Goal: Transaction & Acquisition: Purchase product/service

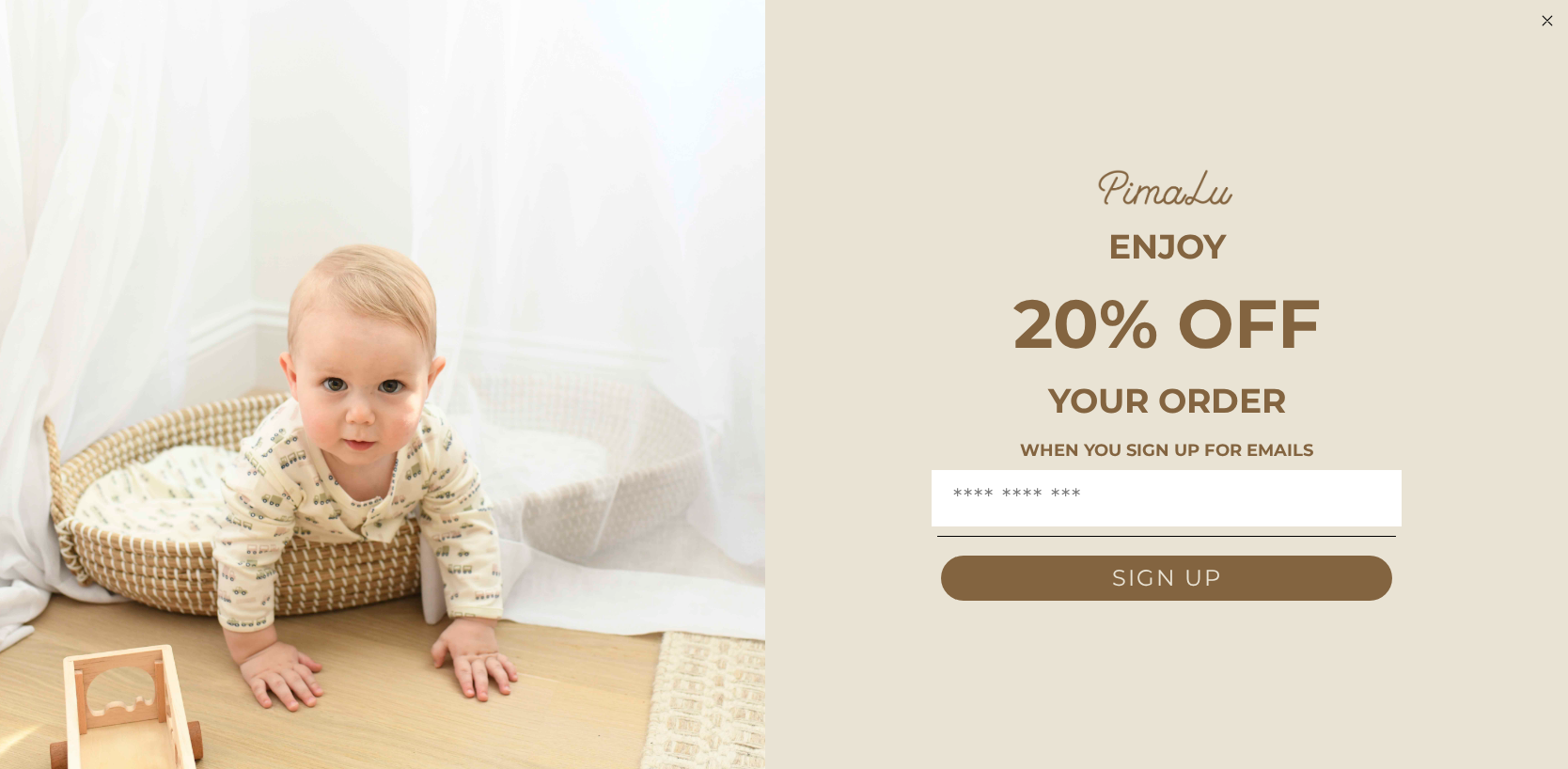
click at [1551, 22] on circle "Close dialog" at bounding box center [1548, 21] width 22 height 22
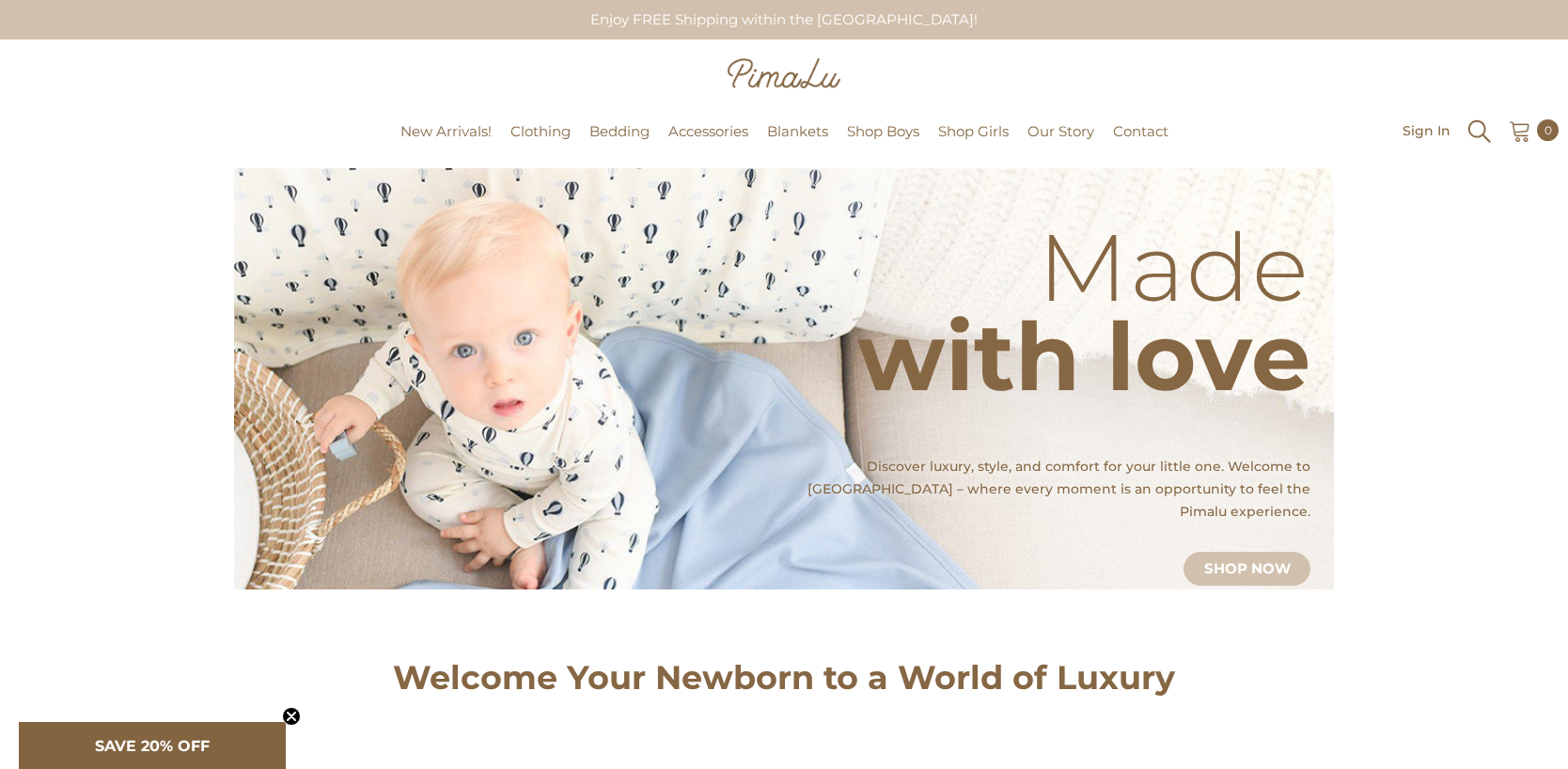
click at [1478, 129] on icon "Search" at bounding box center [1480, 131] width 28 height 28
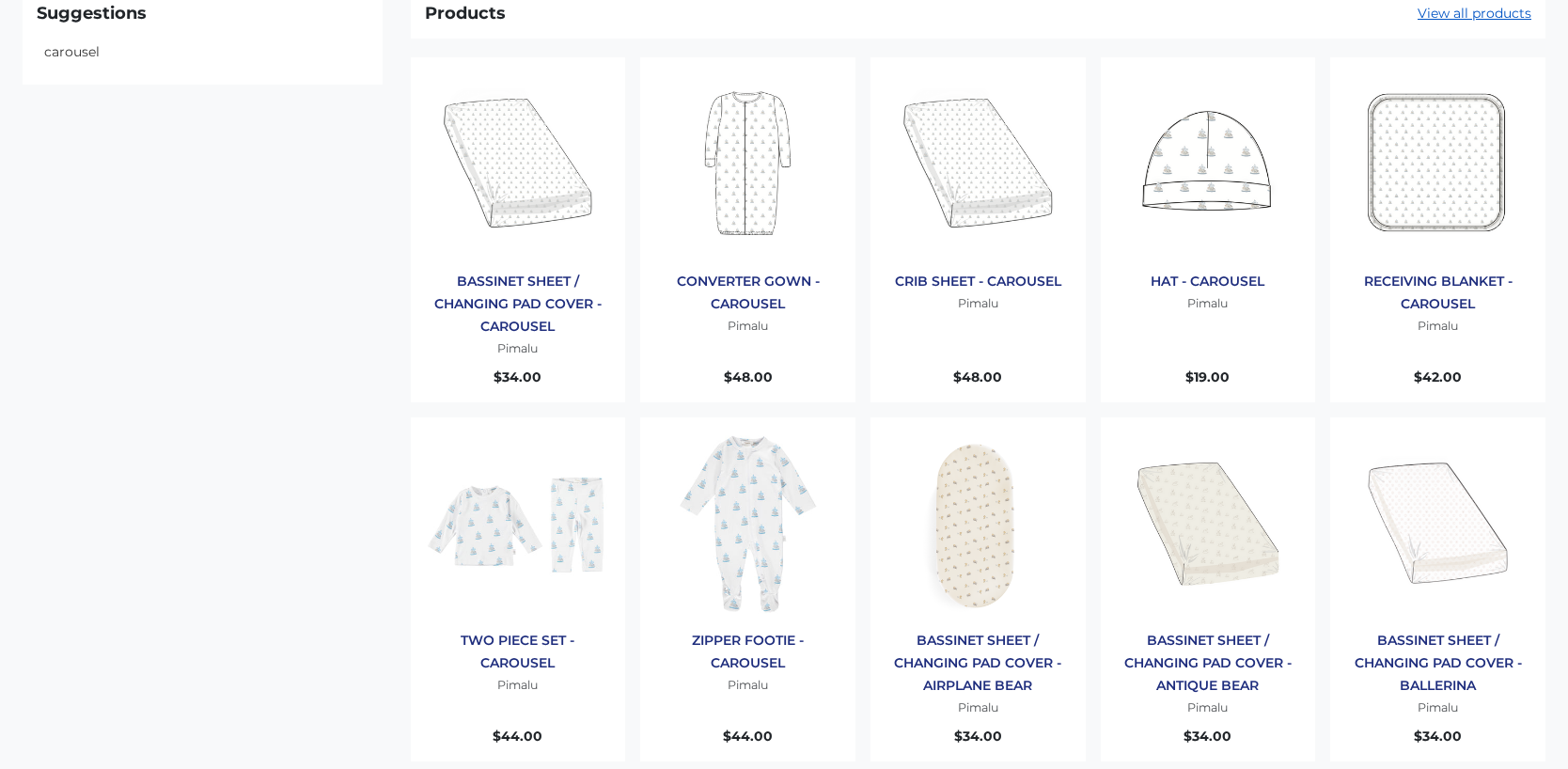
scroll to position [147, 0]
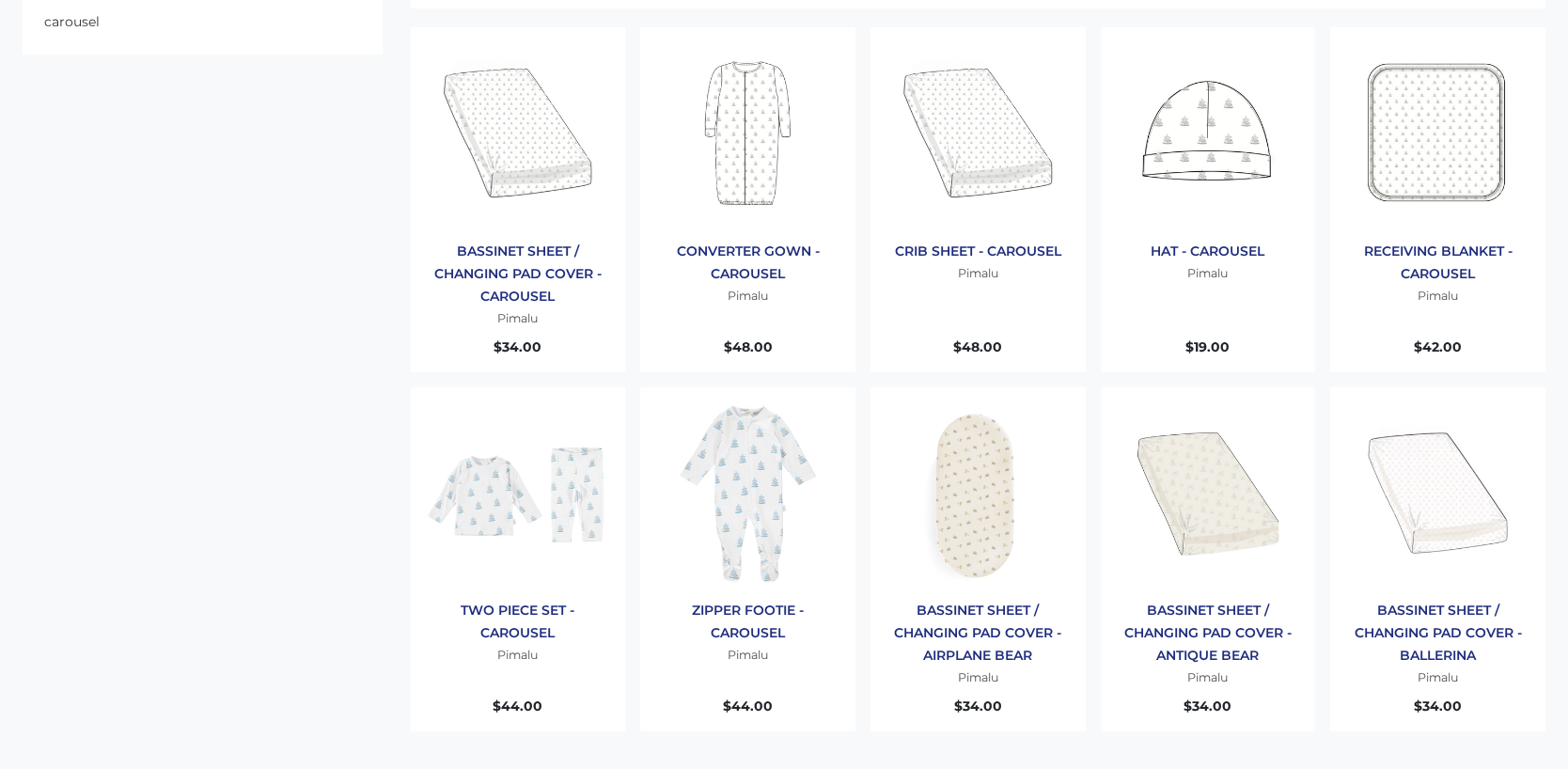
type input "***"
click at [742, 473] on img "Products: ZIPPER FOOTIE - CAROUSEL" at bounding box center [748, 495] width 187 height 187
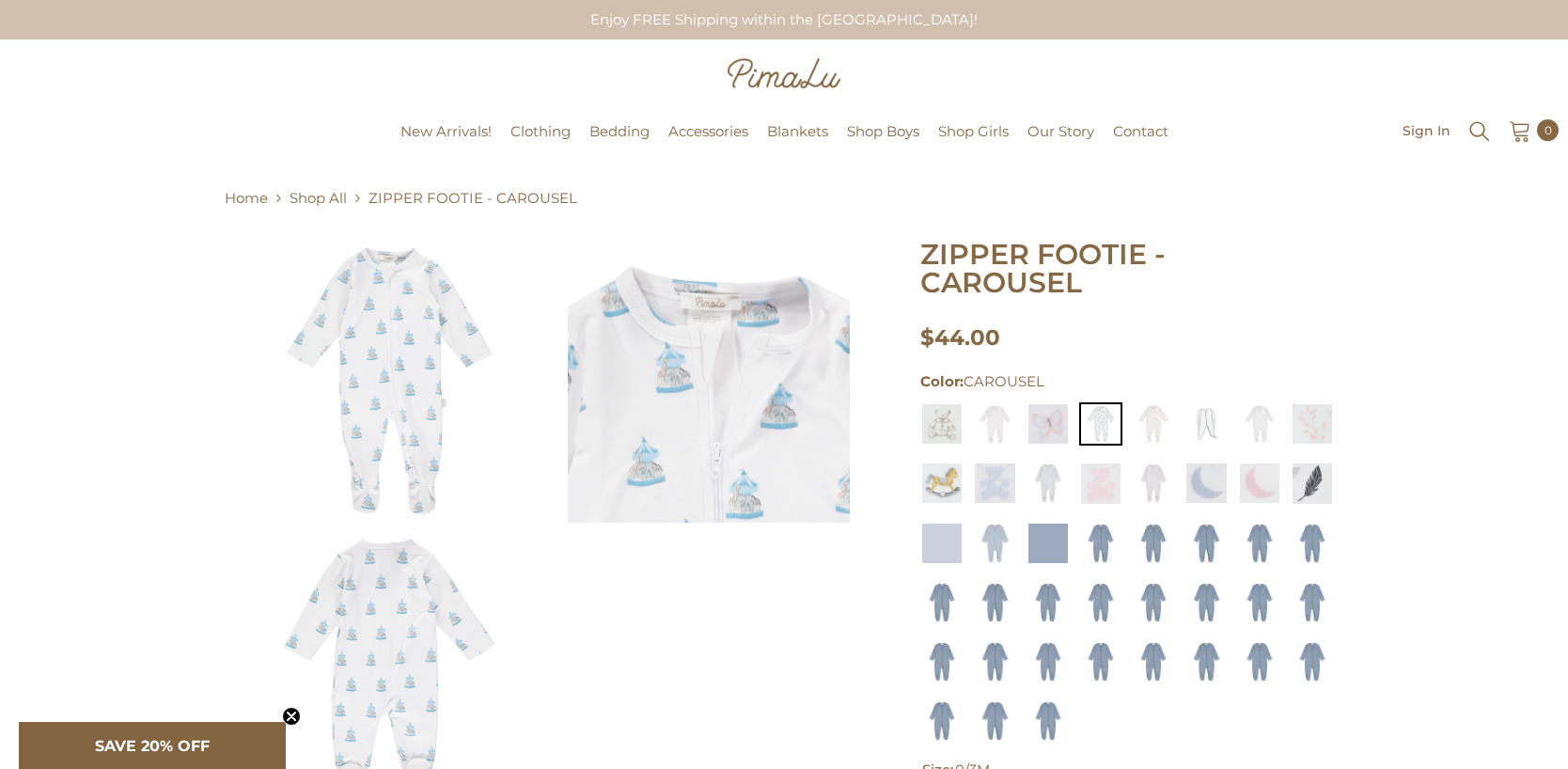
click at [398, 321] on img at bounding box center [390, 382] width 282 height 283
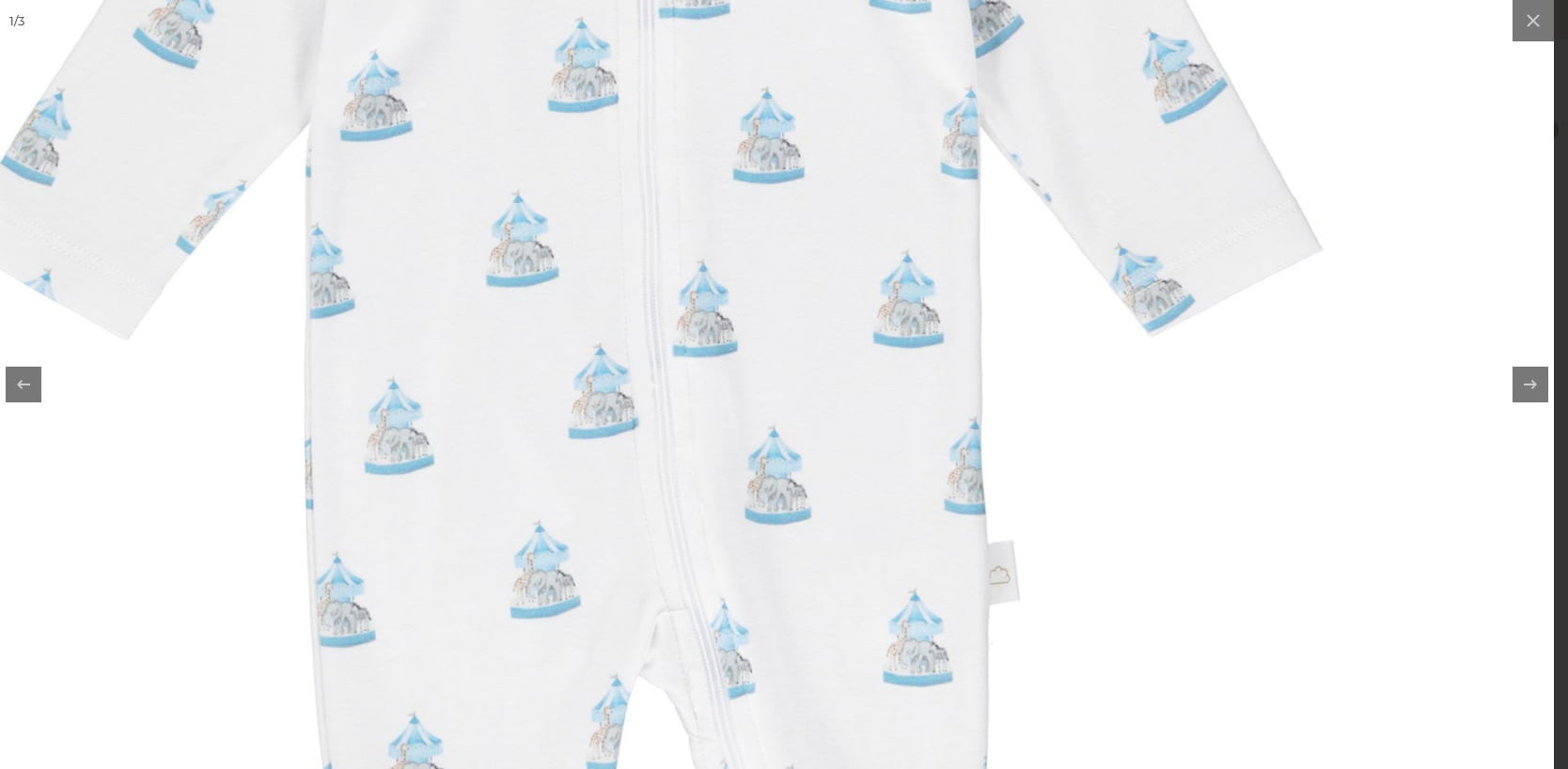
drag, startPoint x: 818, startPoint y: 412, endPoint x: 1394, endPoint y: 0, distance: 708.2
click at [0, 0] on img at bounding box center [635, 431] width 1880 height 1881
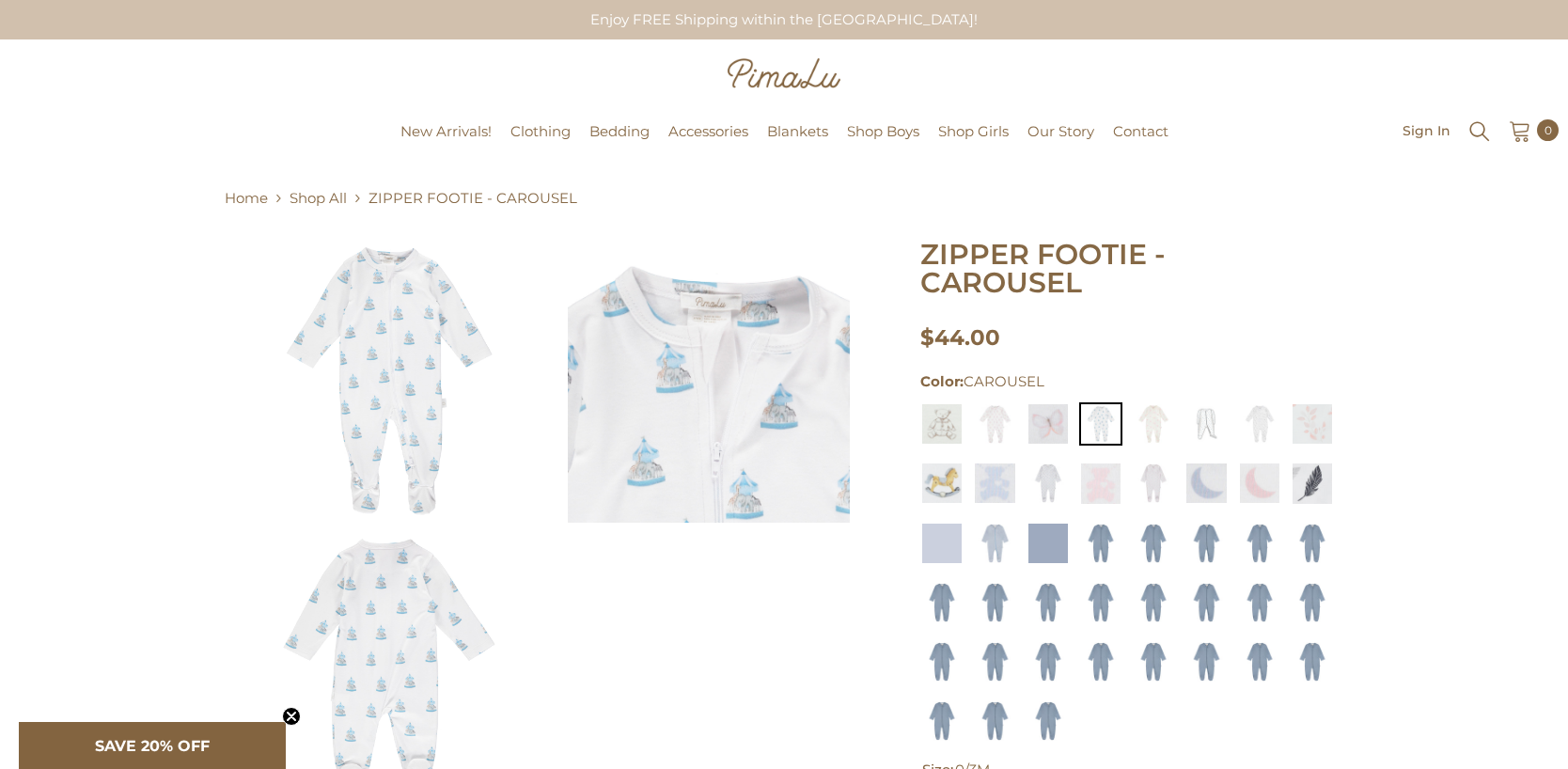
click at [689, 393] on img at bounding box center [709, 382] width 282 height 283
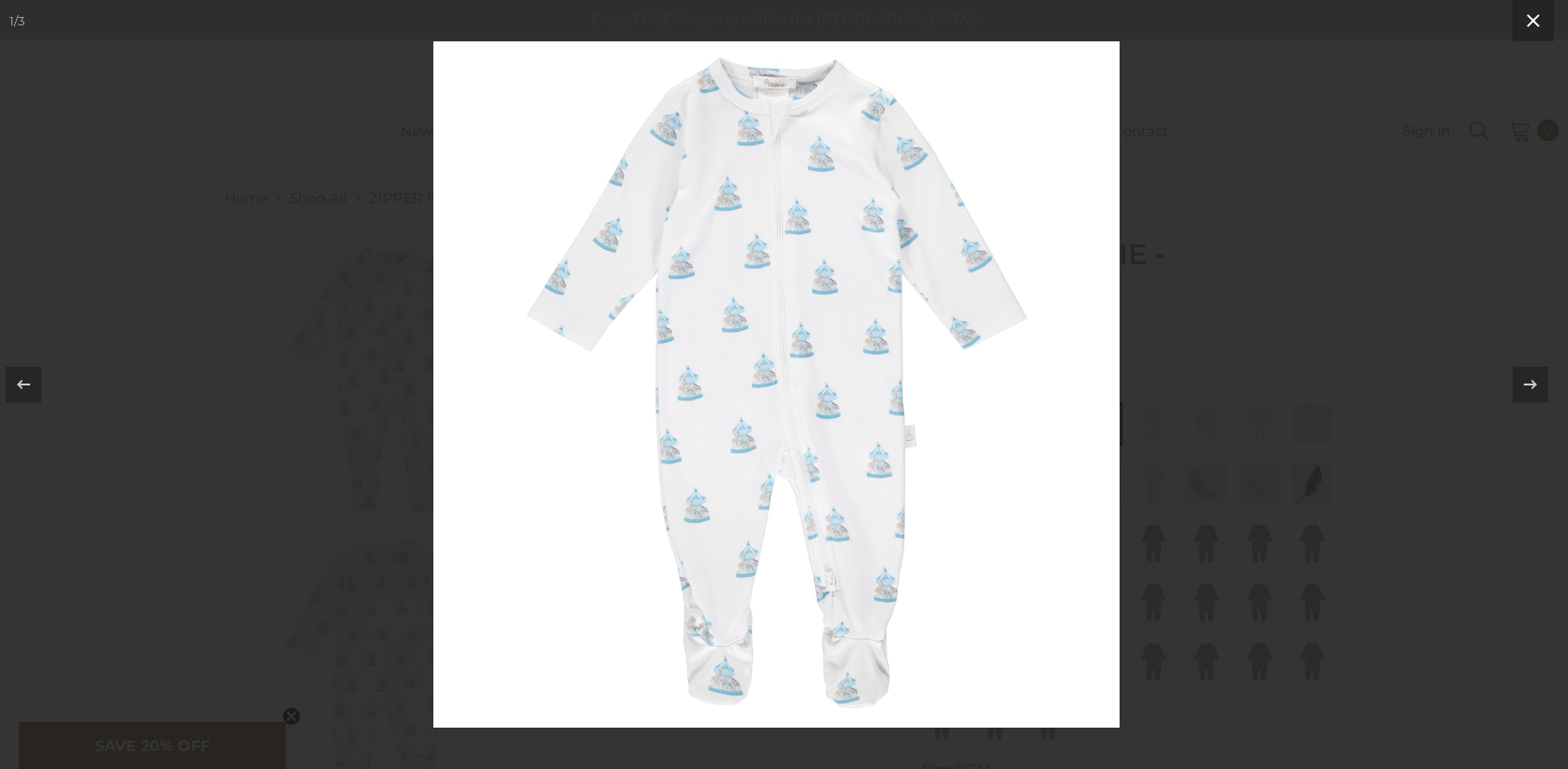
click at [1536, 14] on icon at bounding box center [1532, 20] width 23 height 23
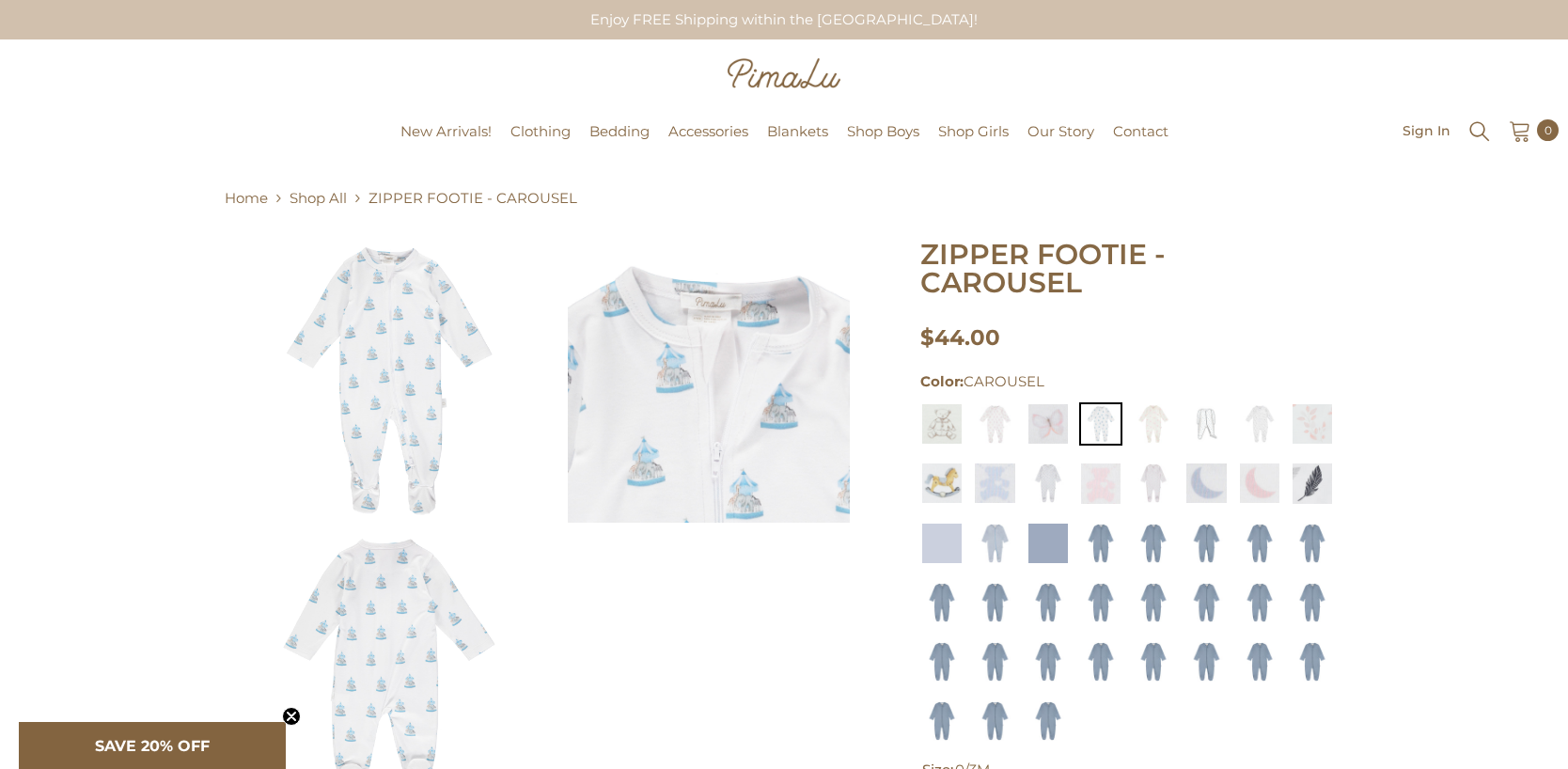
click at [688, 366] on img at bounding box center [709, 382] width 282 height 283
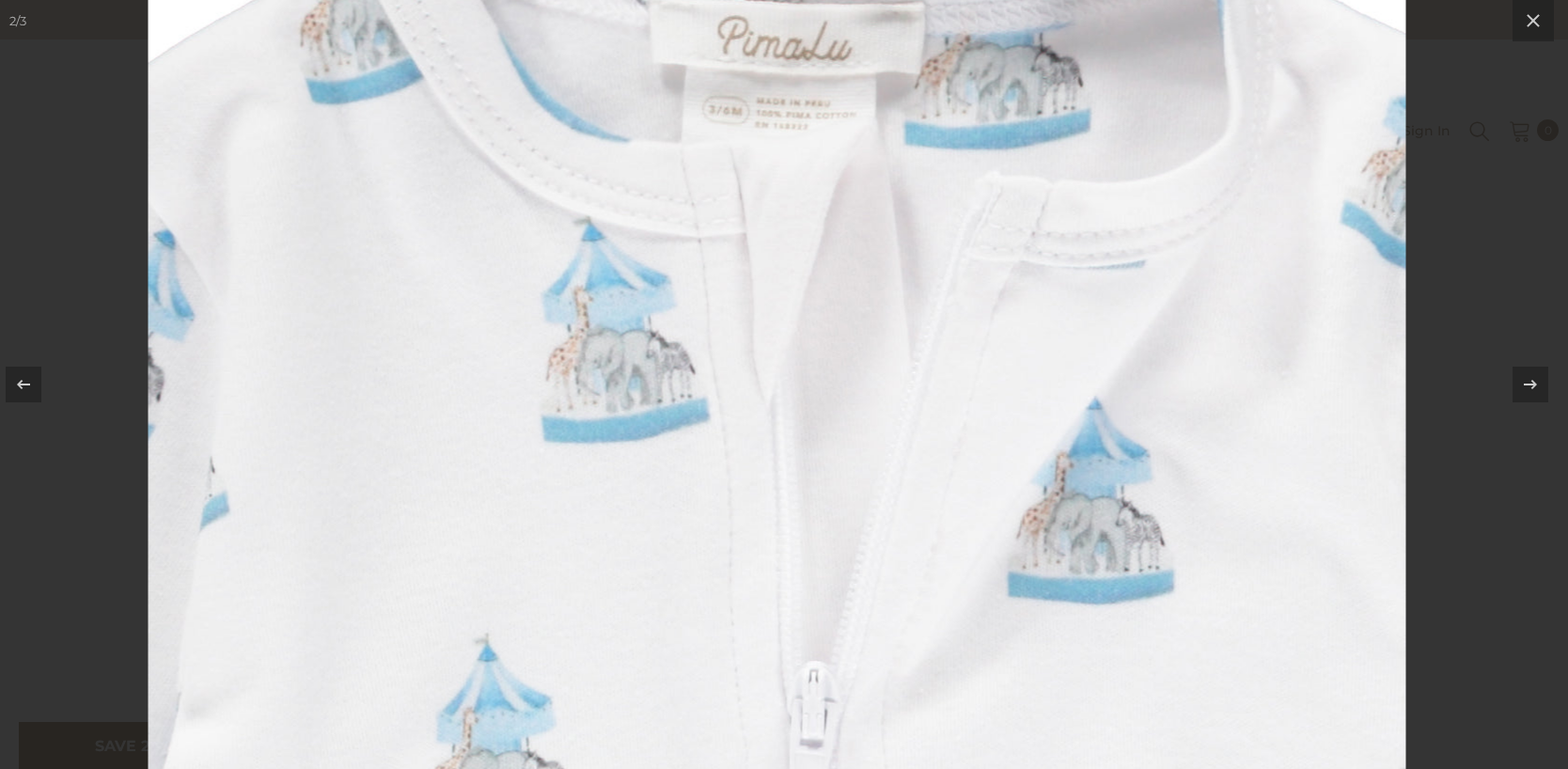
drag, startPoint x: 688, startPoint y: 366, endPoint x: 1134, endPoint y: 0, distance: 577.0
click at [0, 0] on div at bounding box center [777, 384] width 1554 height 769
click at [1528, 13] on icon at bounding box center [1532, 20] width 23 height 23
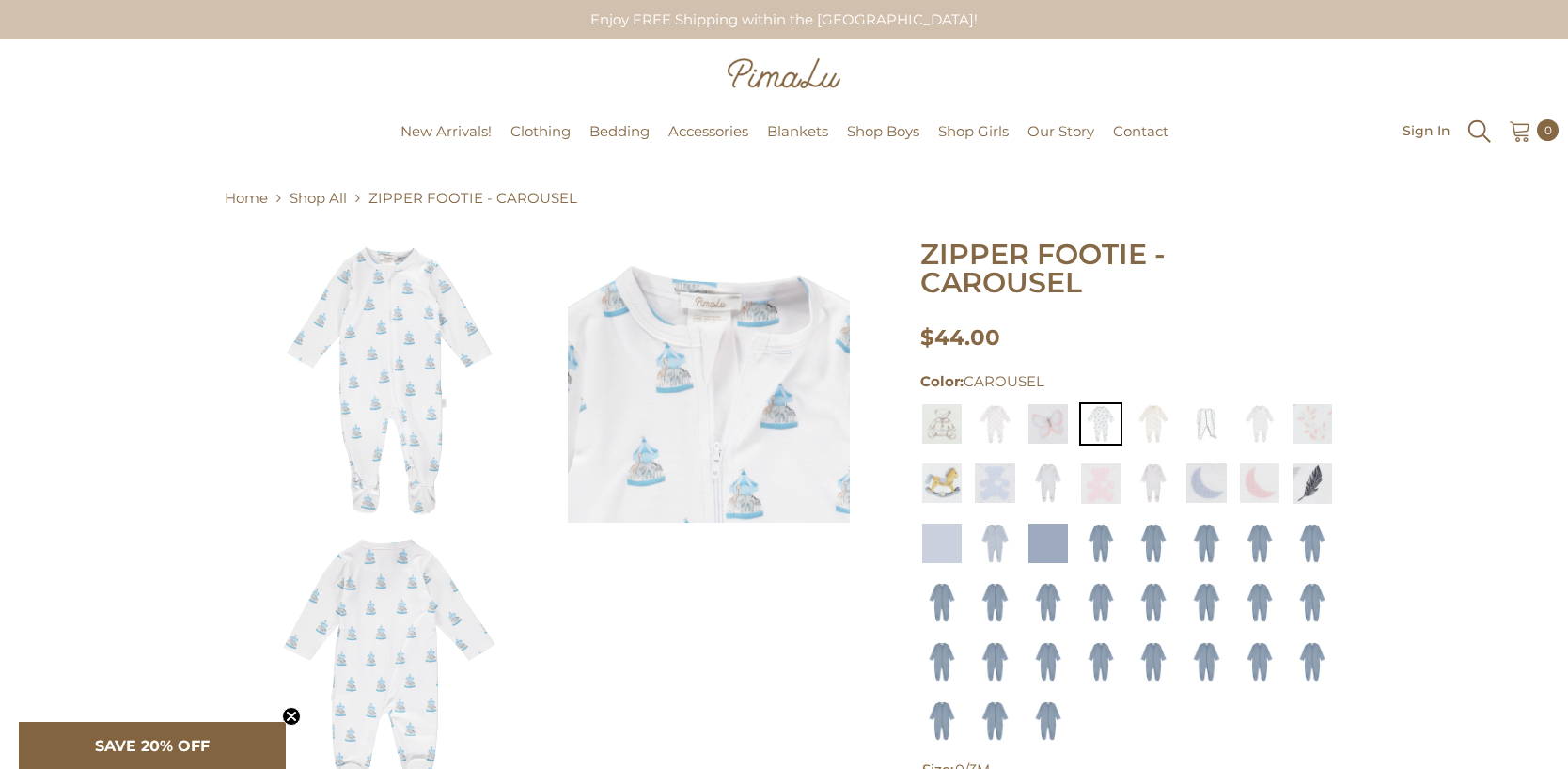
click at [1475, 129] on icon "Search" at bounding box center [1480, 131] width 28 height 28
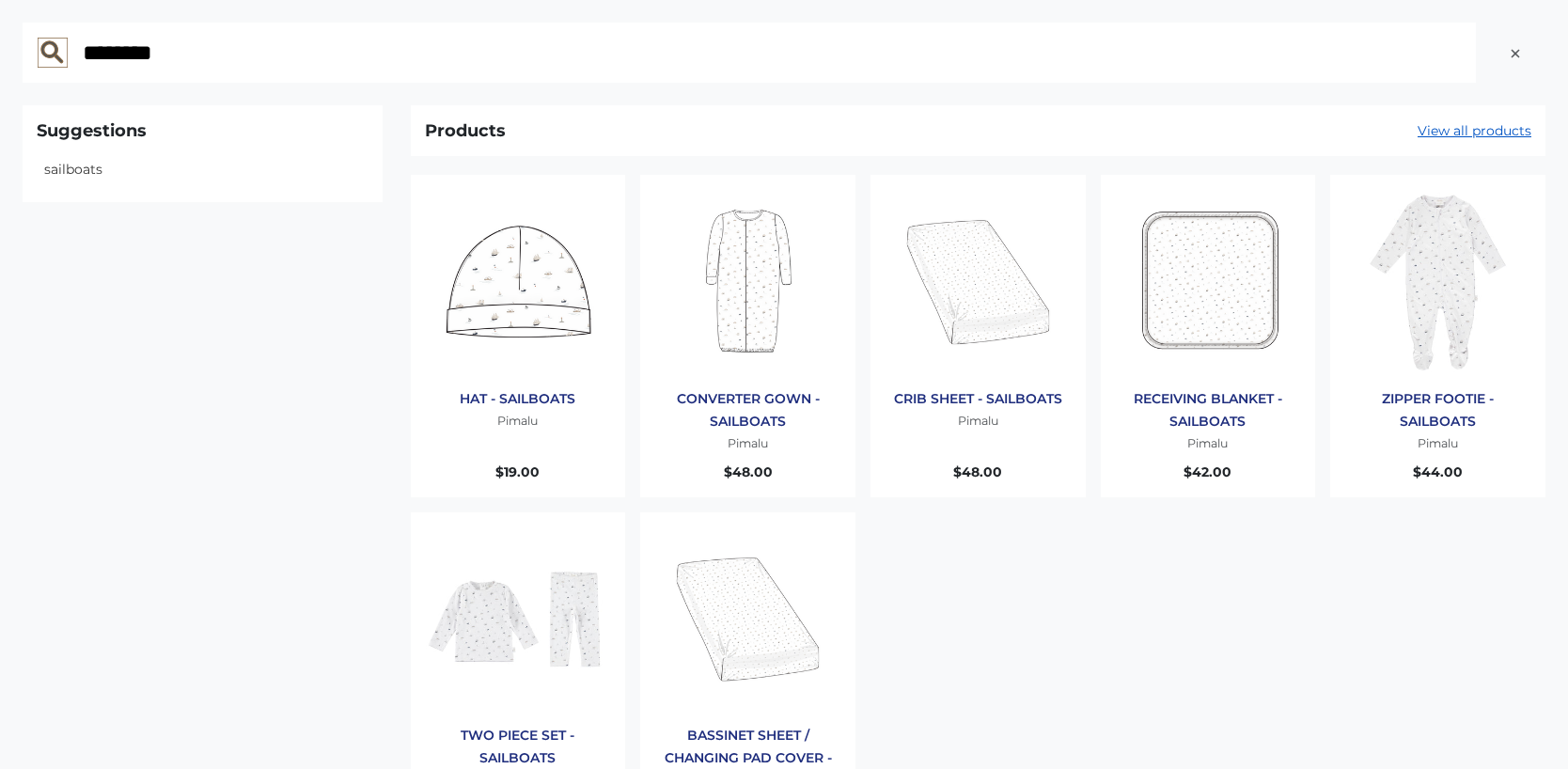
type input "********"
click at [1438, 250] on img "Products: ZIPPER FOOTIE - SAILBOATS" at bounding box center [1438, 283] width 187 height 187
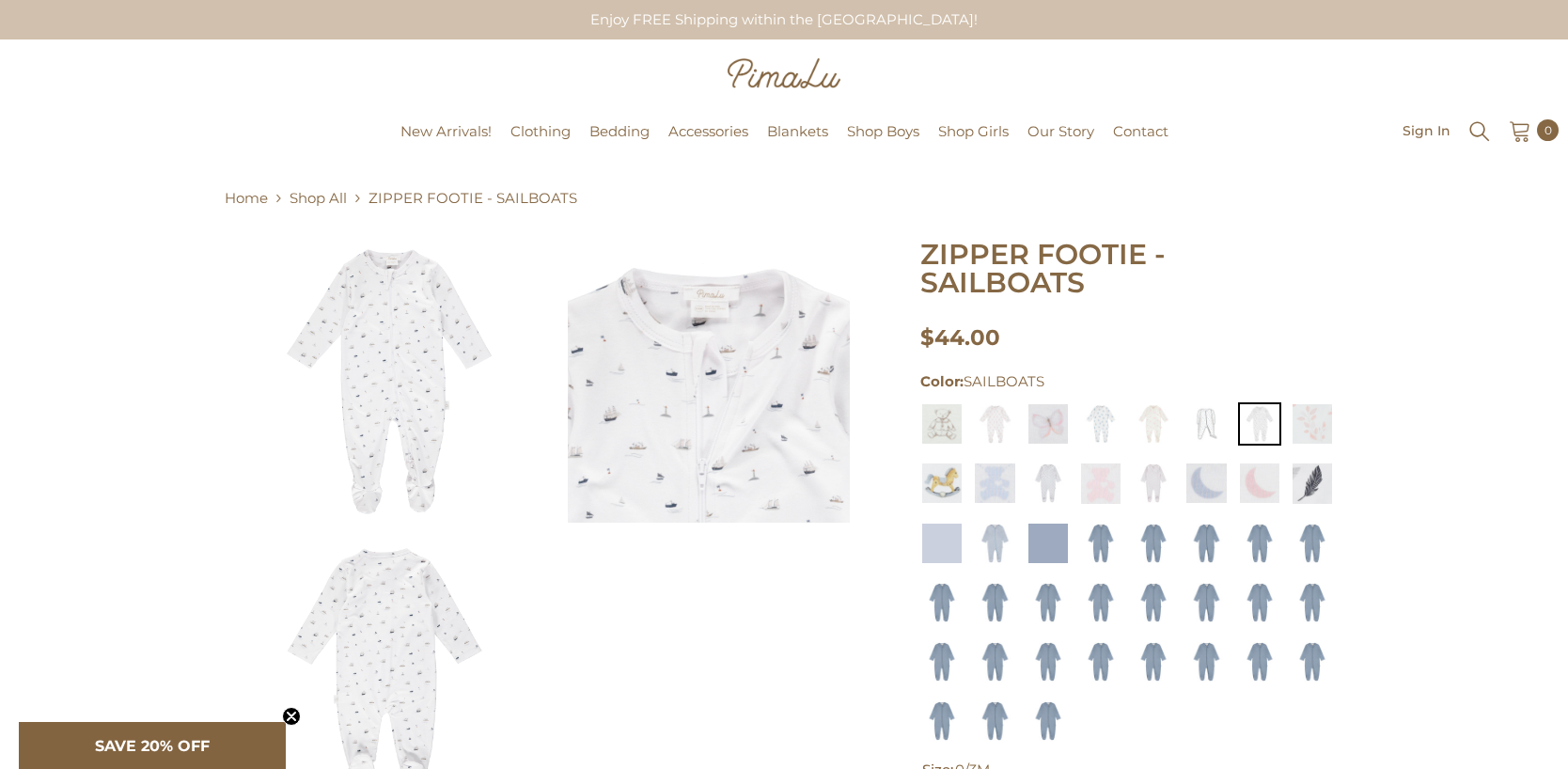
click at [407, 359] on img at bounding box center [390, 382] width 282 height 283
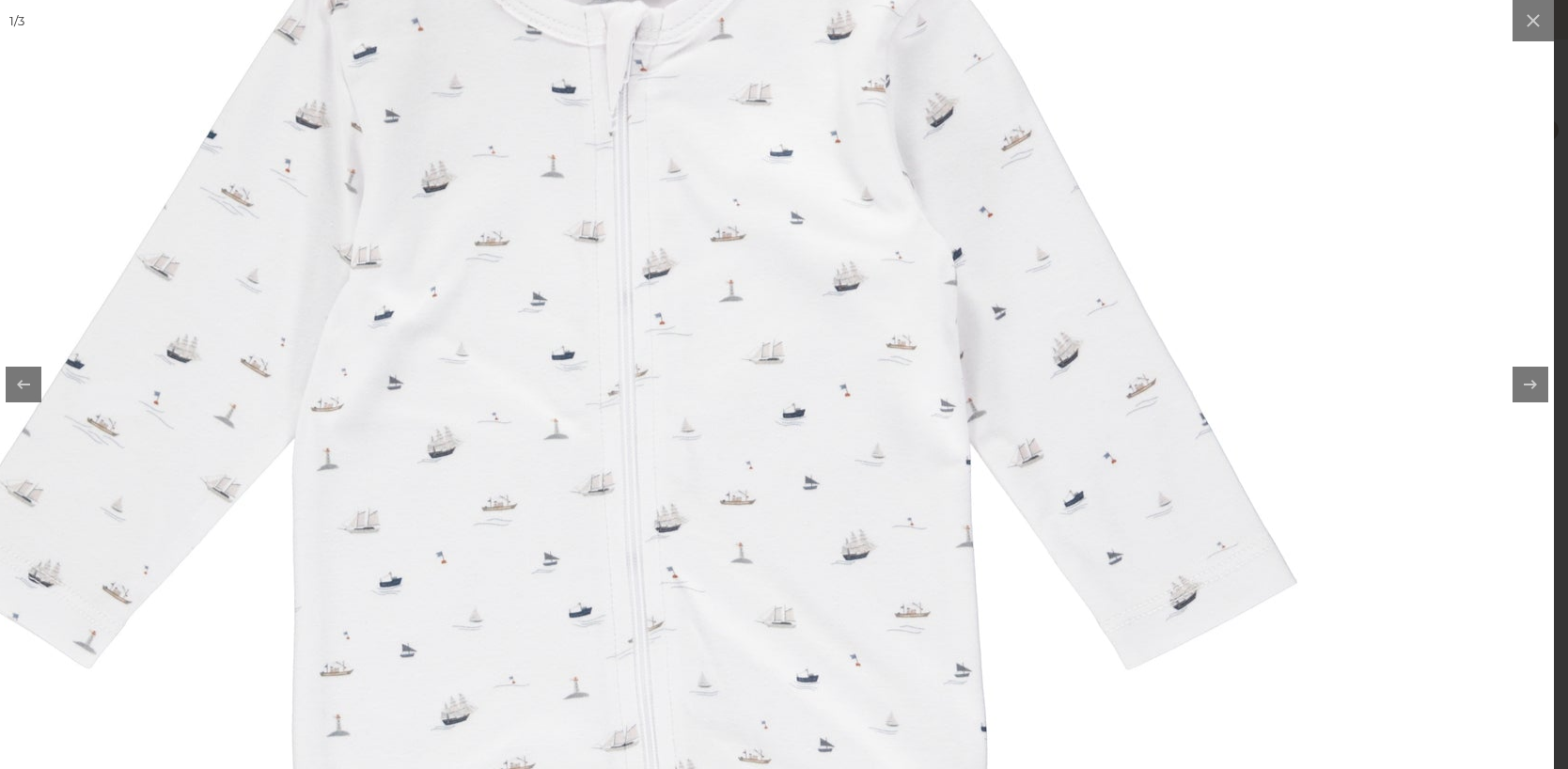
drag, startPoint x: 864, startPoint y: 554, endPoint x: 1183, endPoint y: 0, distance: 639.3
click at [0, 0] on img at bounding box center [613, 754] width 1880 height 1881
click at [1540, 25] on icon at bounding box center [1532, 20] width 23 height 23
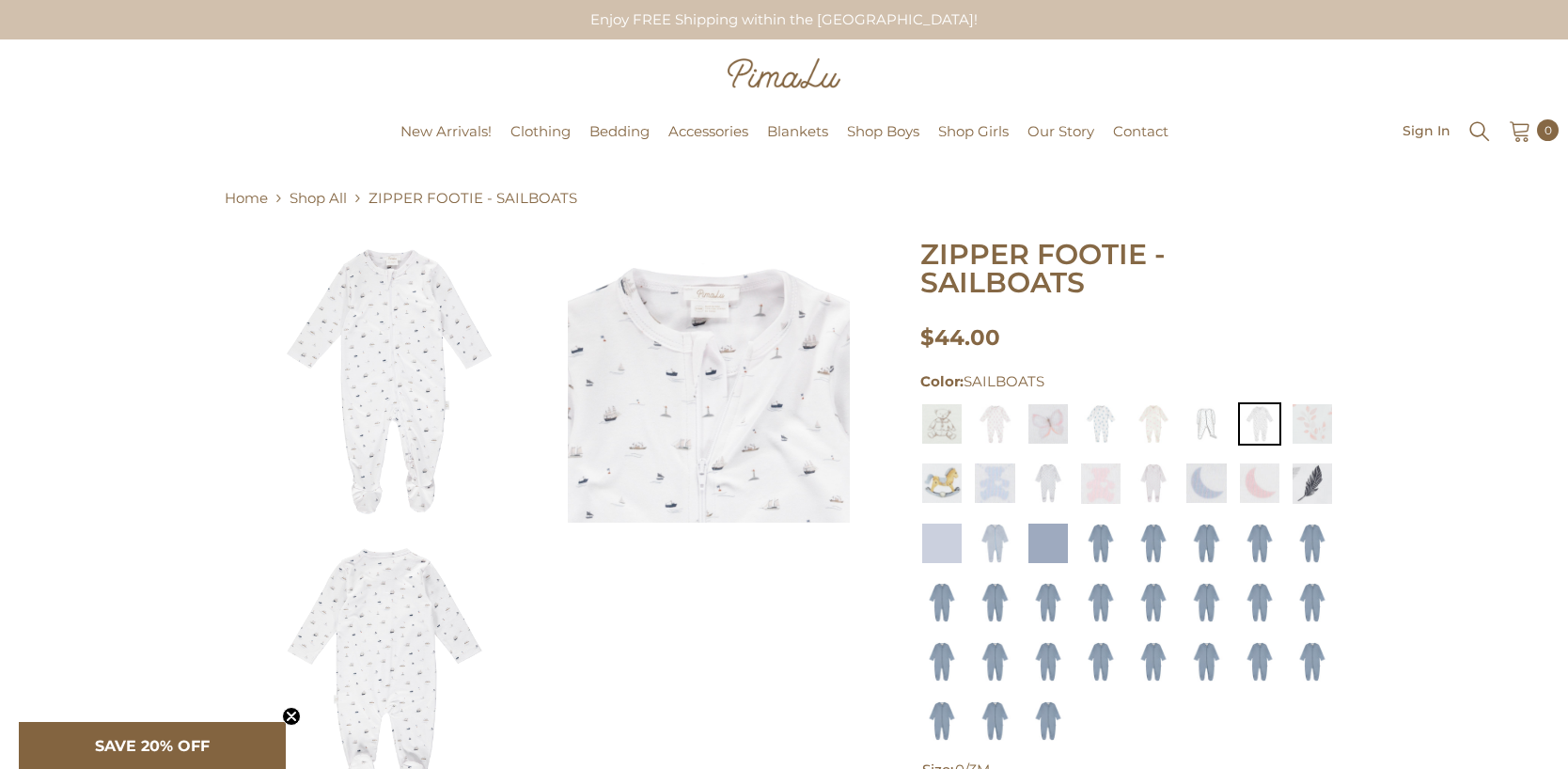
click at [644, 356] on img at bounding box center [709, 382] width 282 height 283
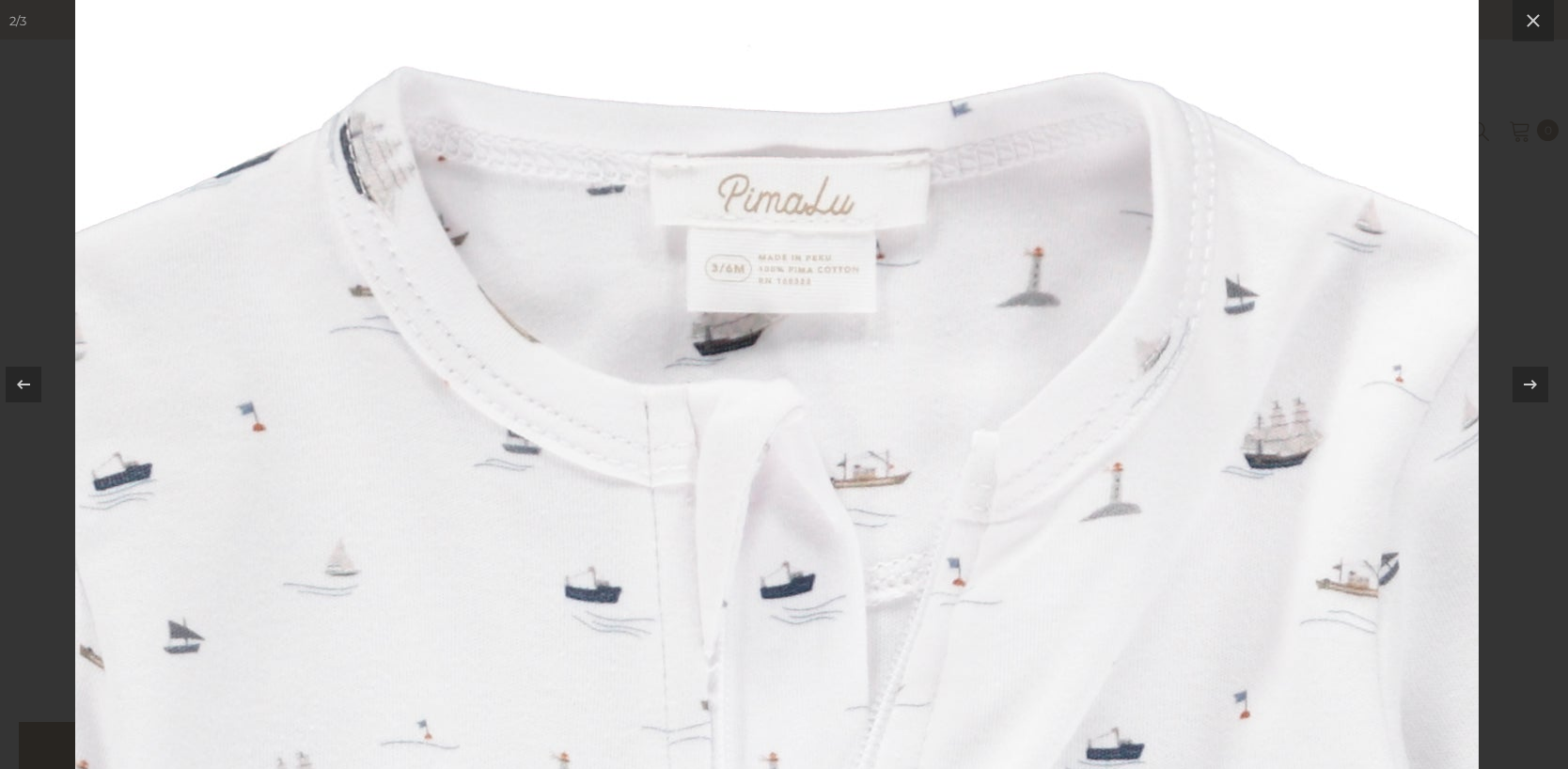
drag, startPoint x: 644, startPoint y: 356, endPoint x: 952, endPoint y: 1, distance: 470.0
click at [0, 0] on div at bounding box center [777, 384] width 1554 height 769
click at [1526, 26] on icon at bounding box center [1532, 20] width 13 height 13
